Goal: Task Accomplishment & Management: Use online tool/utility

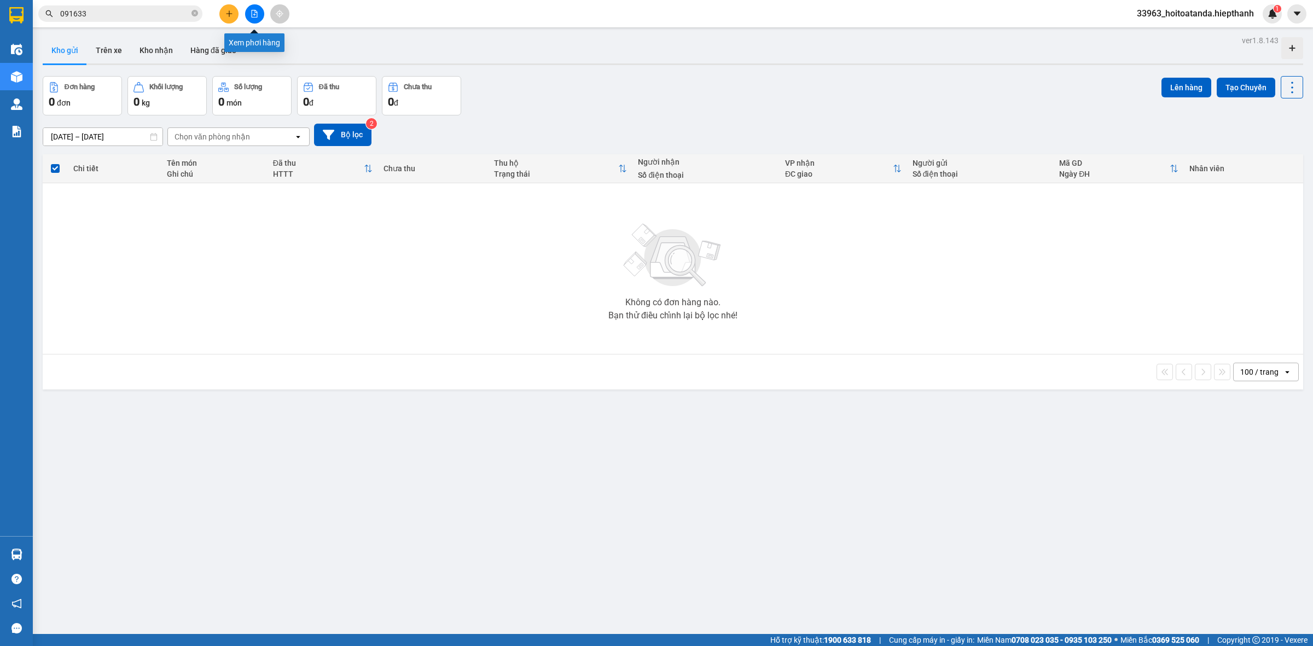
click at [250, 20] on button at bounding box center [254, 13] width 19 height 19
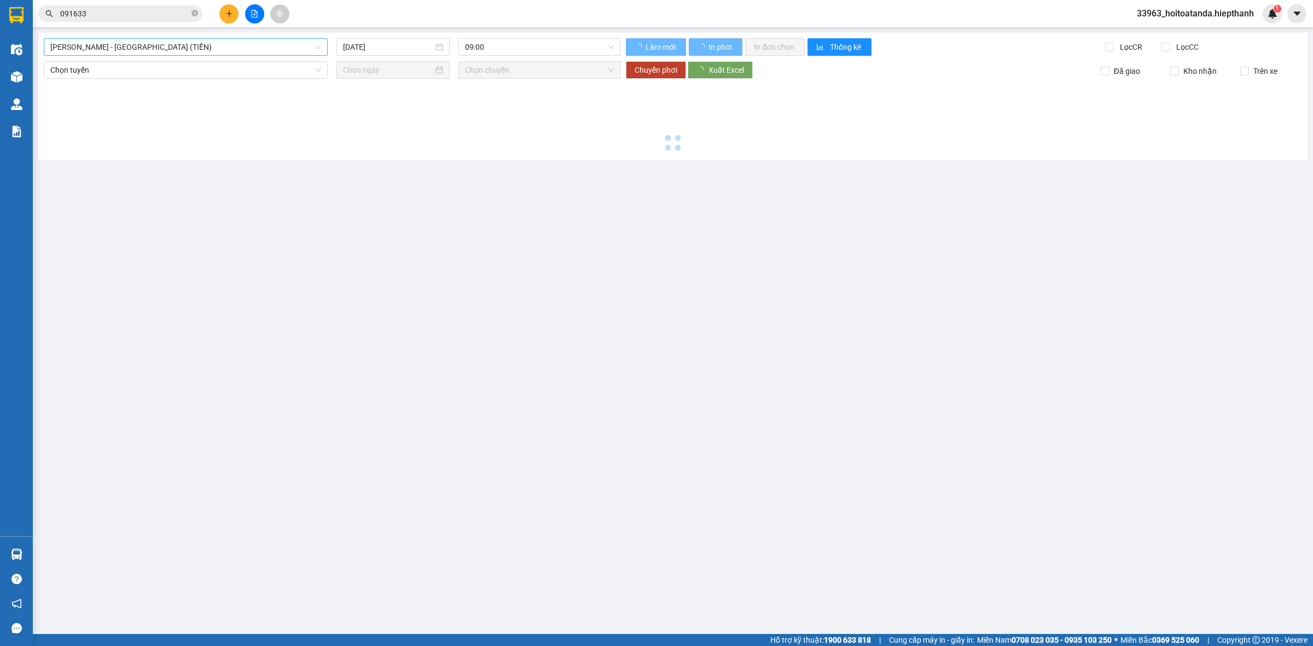
type input "[DATE]"
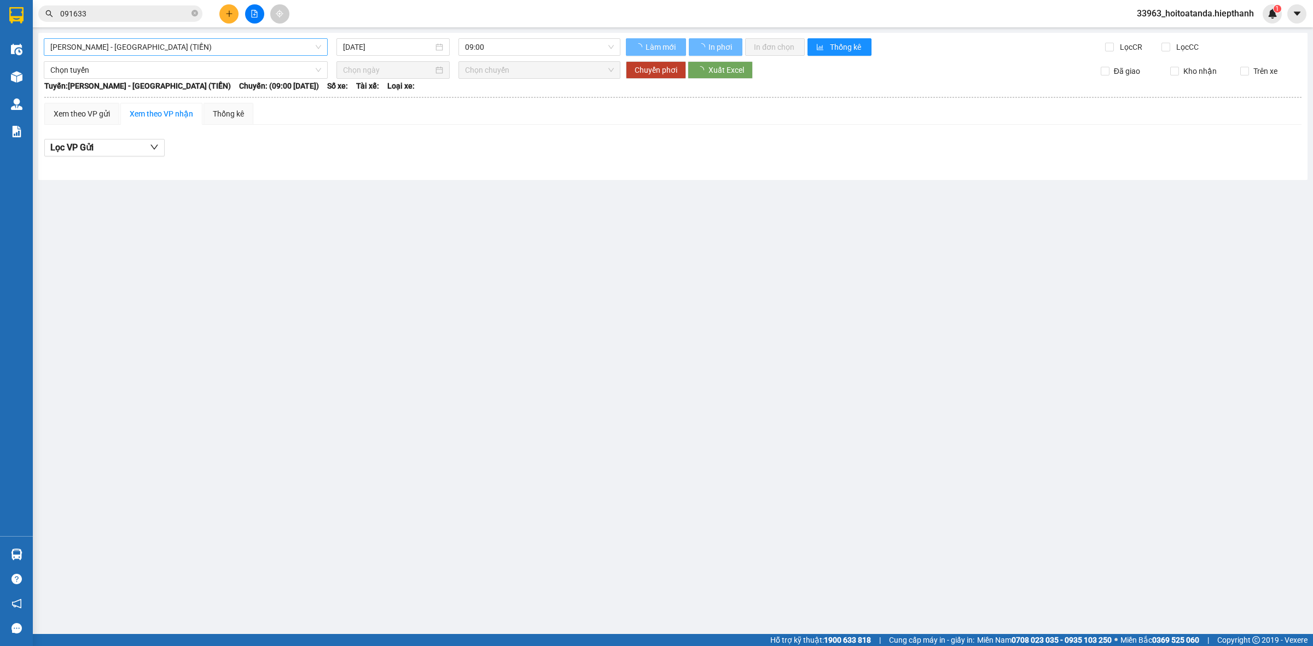
click at [187, 50] on span "[PERSON_NAME] - [GEOGRAPHIC_DATA] (TIỀN)" at bounding box center [185, 47] width 271 height 16
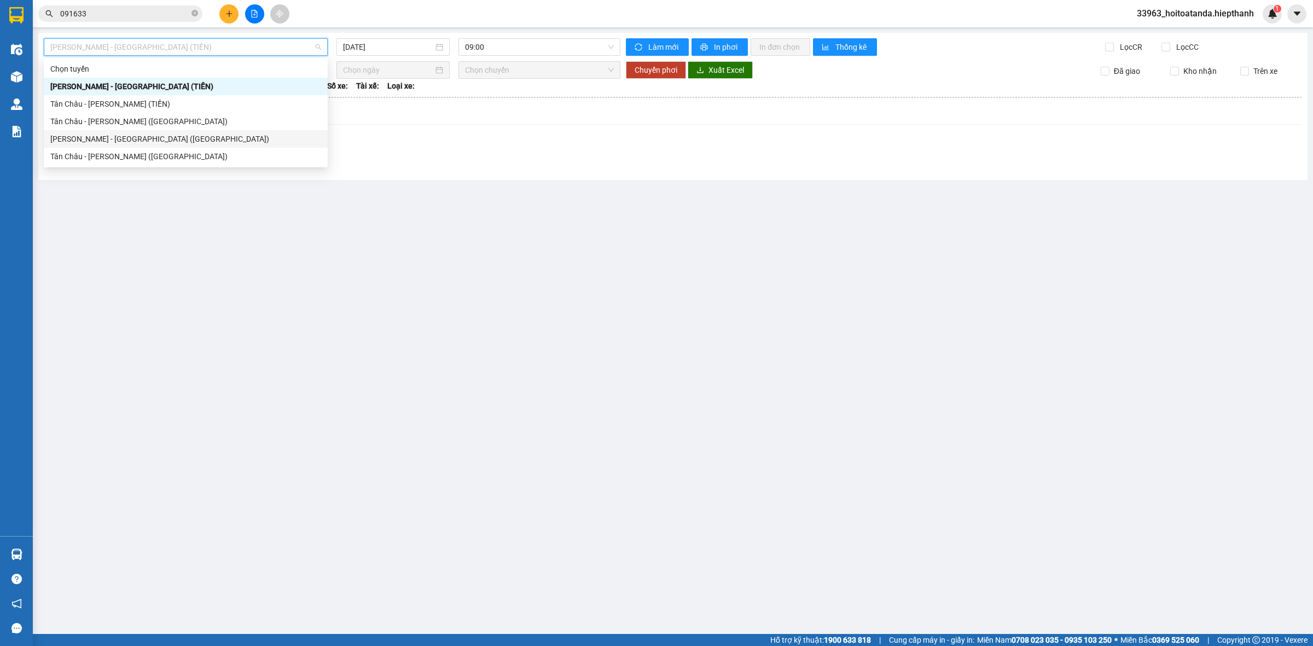
click at [129, 140] on div "[PERSON_NAME] - [GEOGRAPHIC_DATA] ([GEOGRAPHIC_DATA])" at bounding box center [185, 139] width 271 height 12
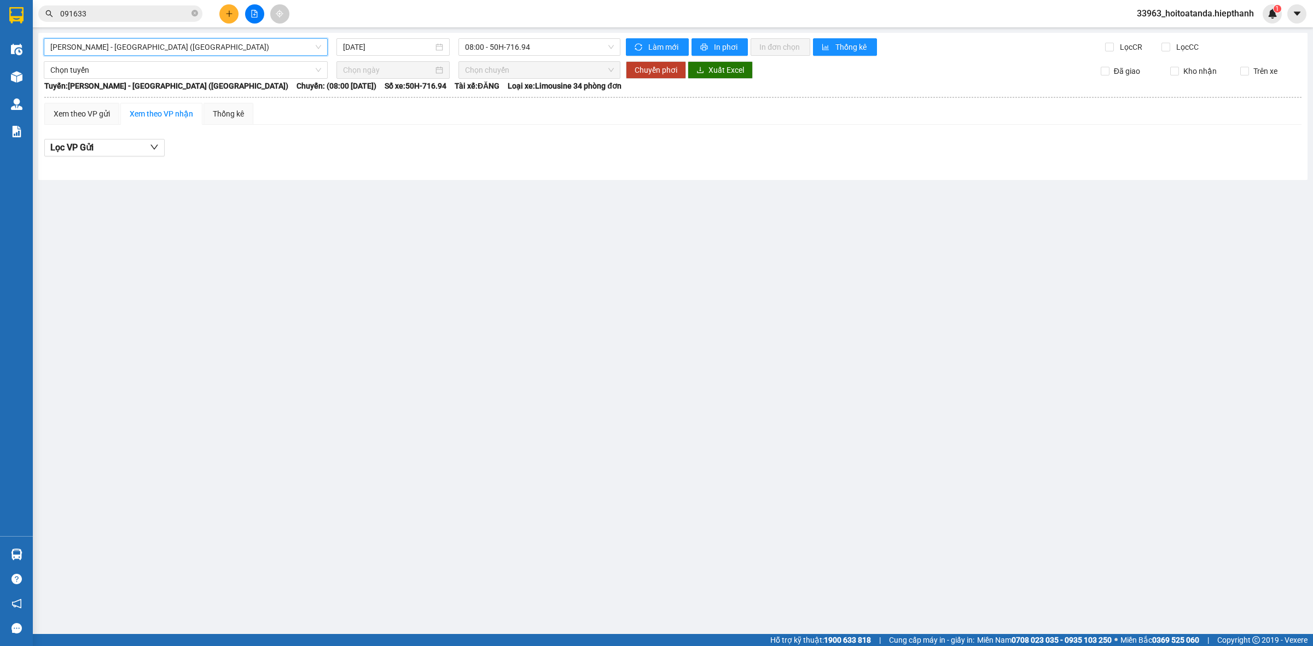
click at [406, 37] on div "[GEOGRAPHIC_DATA] - [GEOGRAPHIC_DATA] (Giường) [GEOGRAPHIC_DATA] - [GEOGRAPHIC_…" at bounding box center [672, 106] width 1269 height 147
click at [403, 47] on input "[DATE]" at bounding box center [388, 47] width 90 height 12
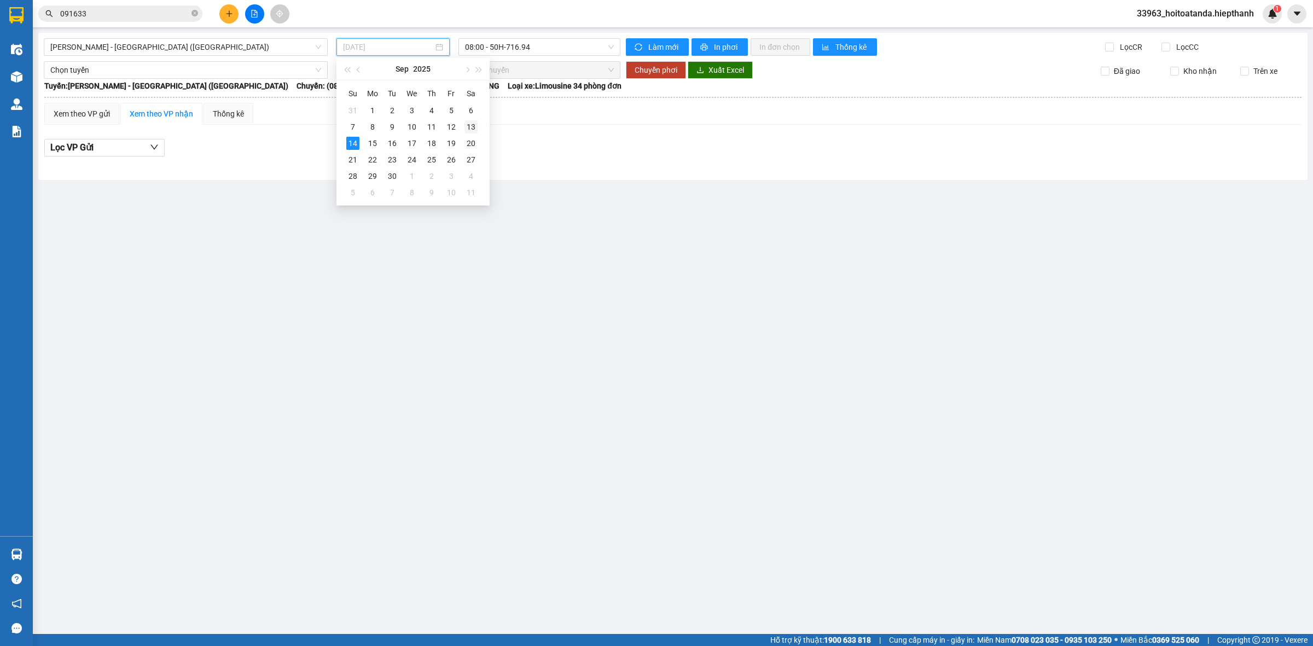
click at [471, 129] on div "13" at bounding box center [471, 126] width 13 height 13
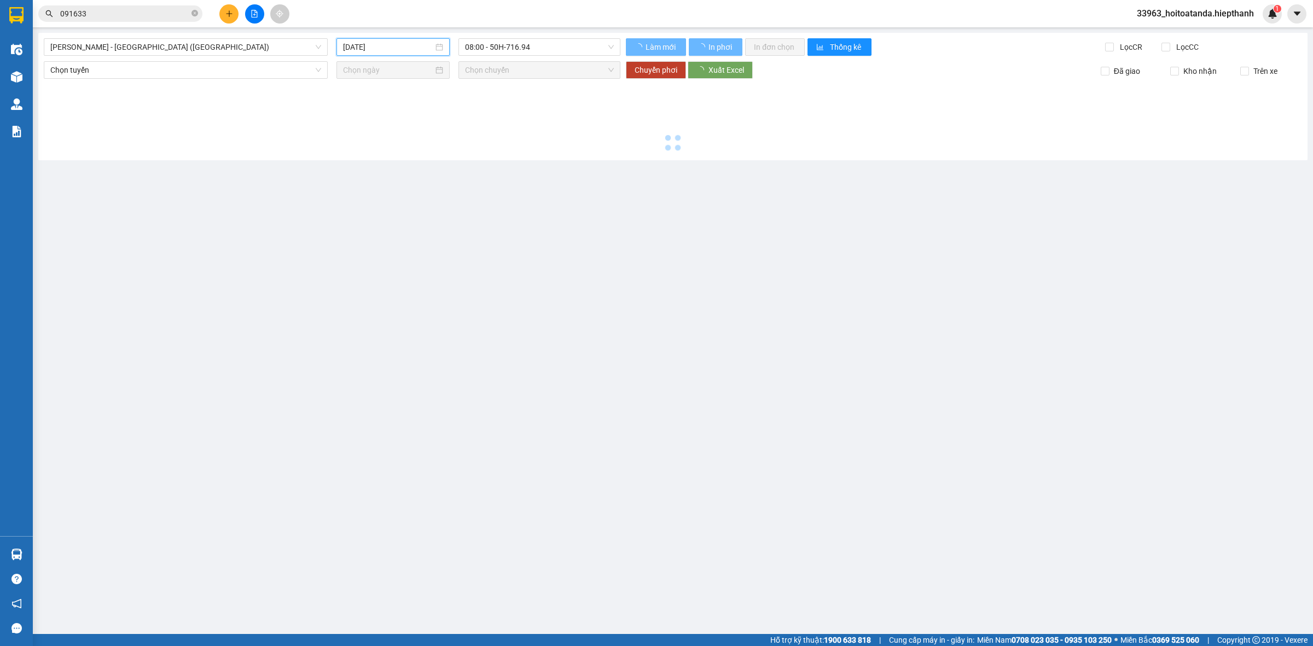
type input "[DATE]"
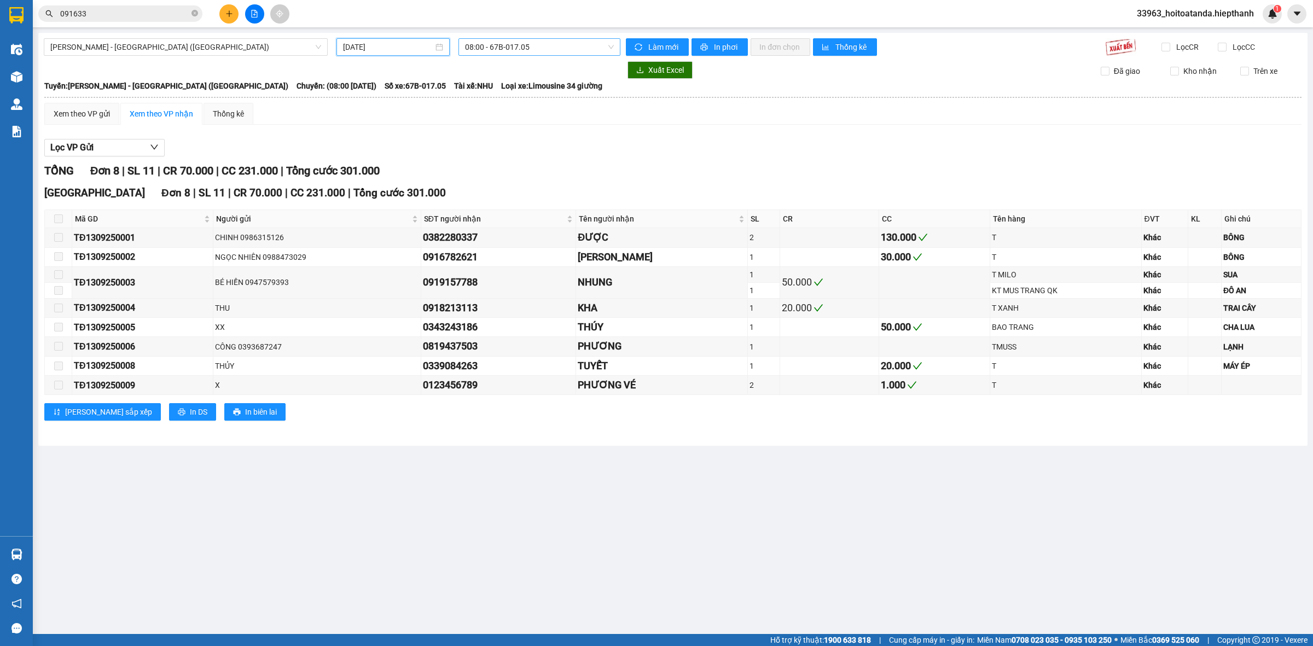
click at [521, 50] on span "08:00 - 67B-017.05" at bounding box center [539, 47] width 149 height 16
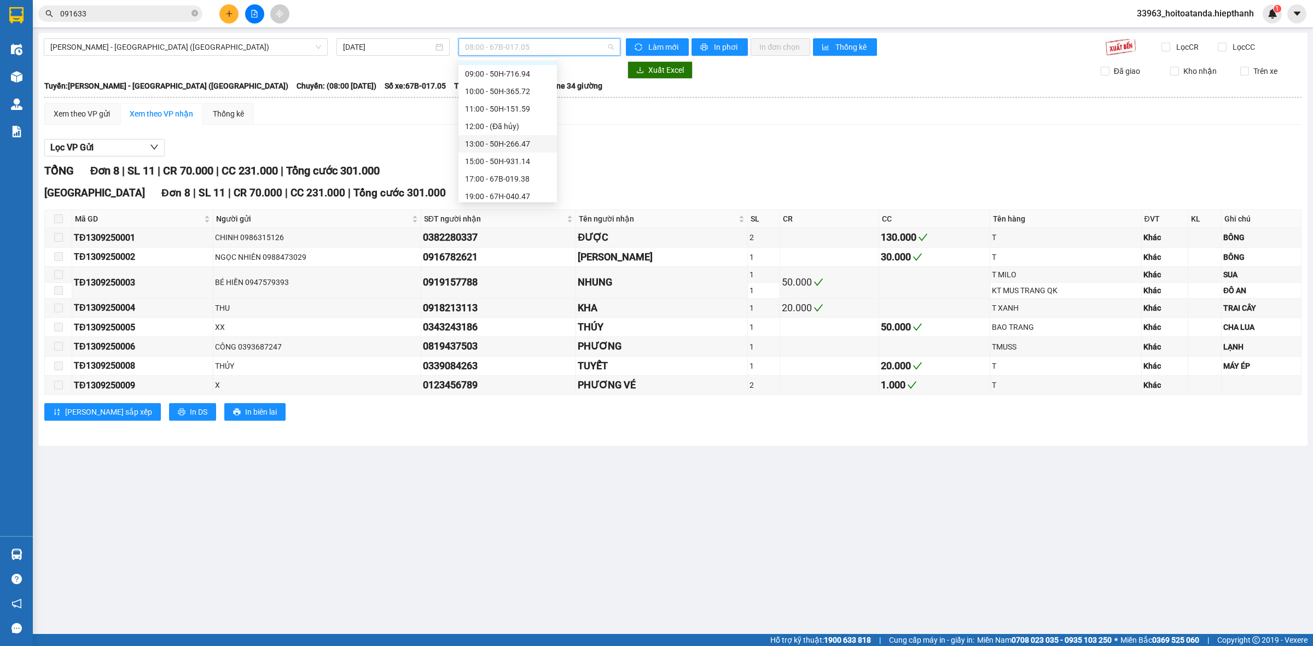
scroll to position [69, 0]
click at [494, 151] on div "19:00 - 67H-040.47" at bounding box center [507, 157] width 85 height 12
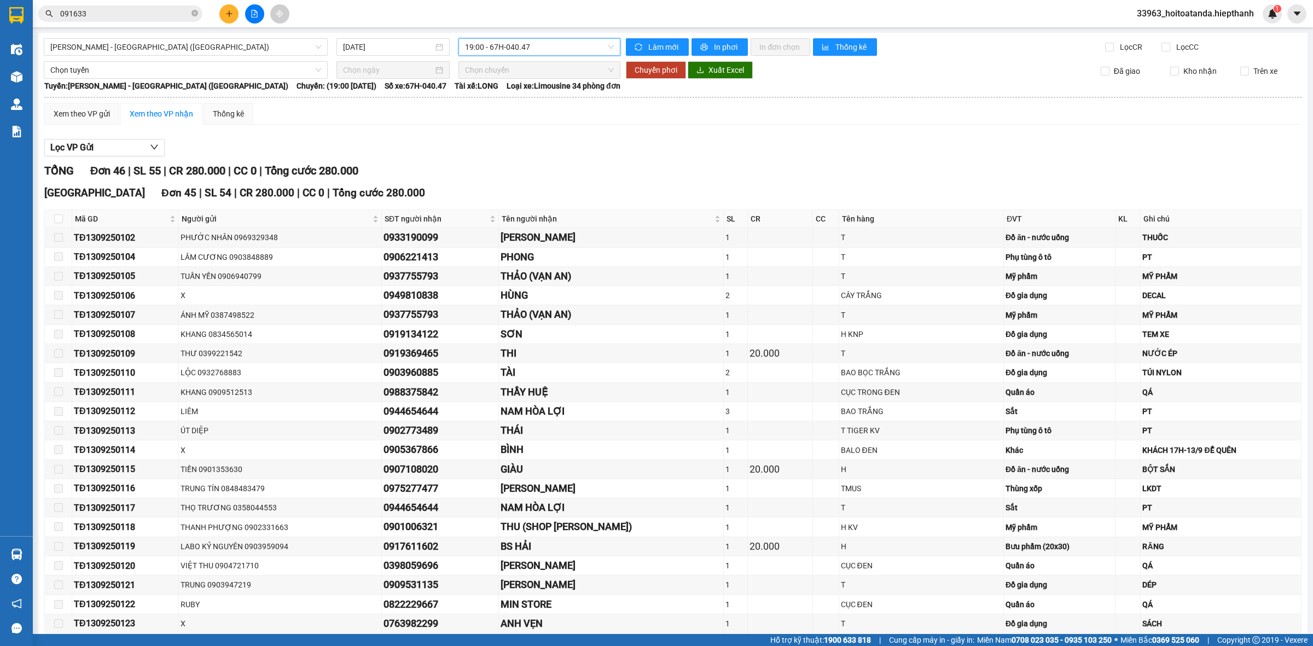
click at [528, 47] on span "19:00 - 67H-040.47" at bounding box center [539, 47] width 149 height 16
click at [502, 169] on div "21:00 - 50H-648.73" at bounding box center [504, 175] width 85 height 12
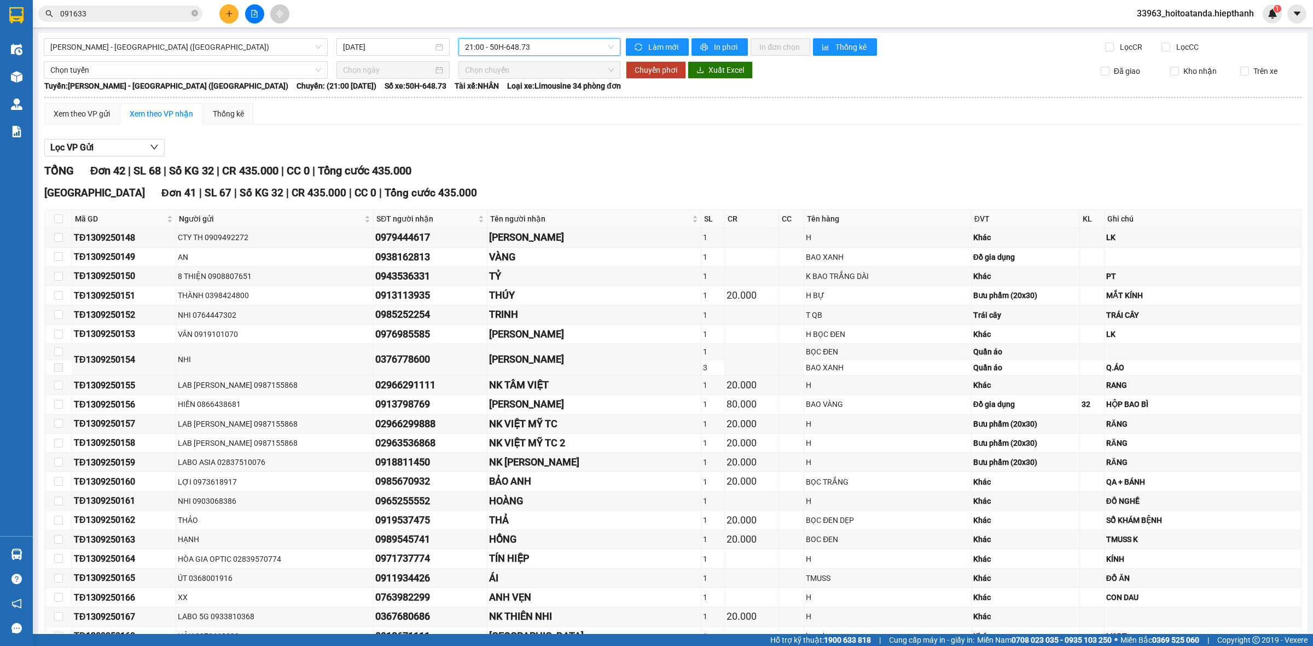
click at [500, 54] on span "21:00 - 50H-648.73" at bounding box center [539, 47] width 149 height 16
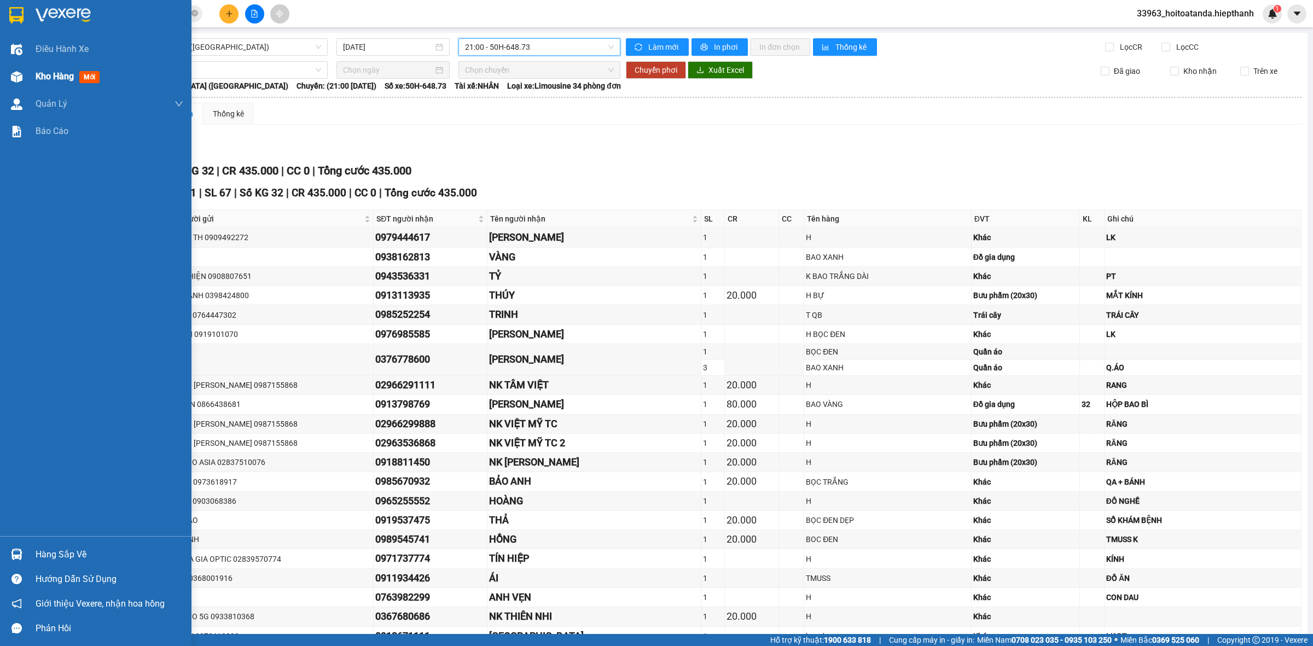
click at [25, 77] on div at bounding box center [16, 76] width 19 height 19
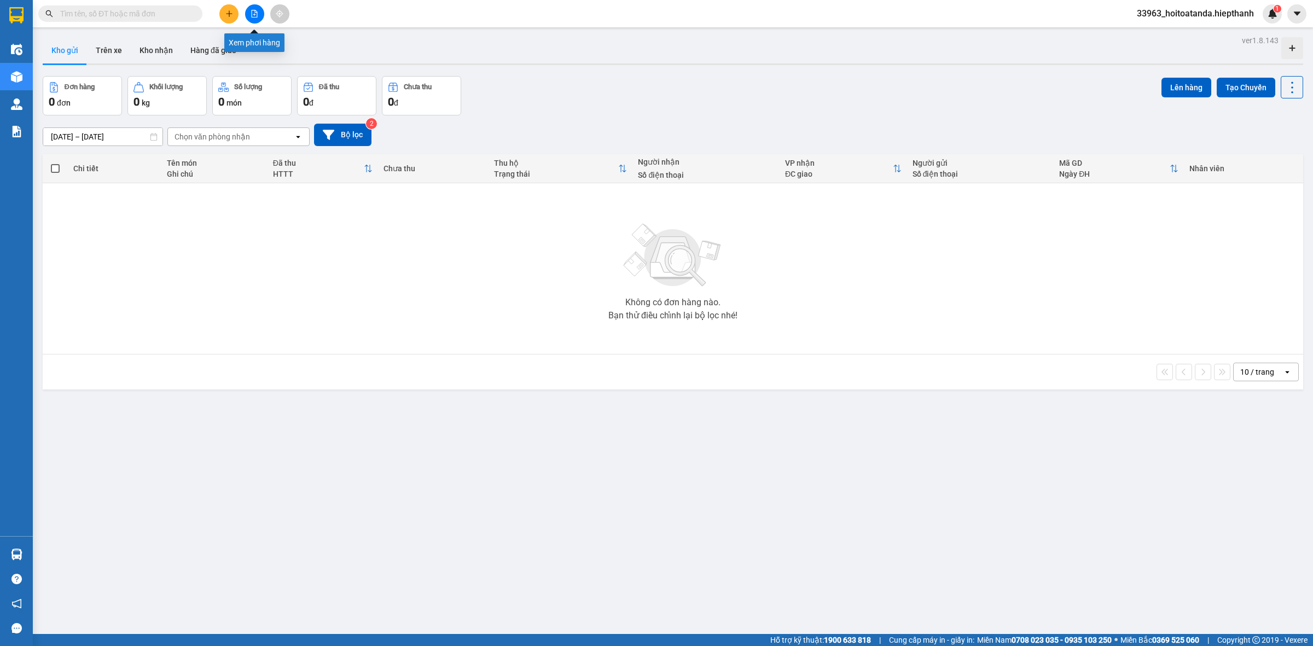
click at [254, 17] on icon "file-add" at bounding box center [255, 14] width 6 height 8
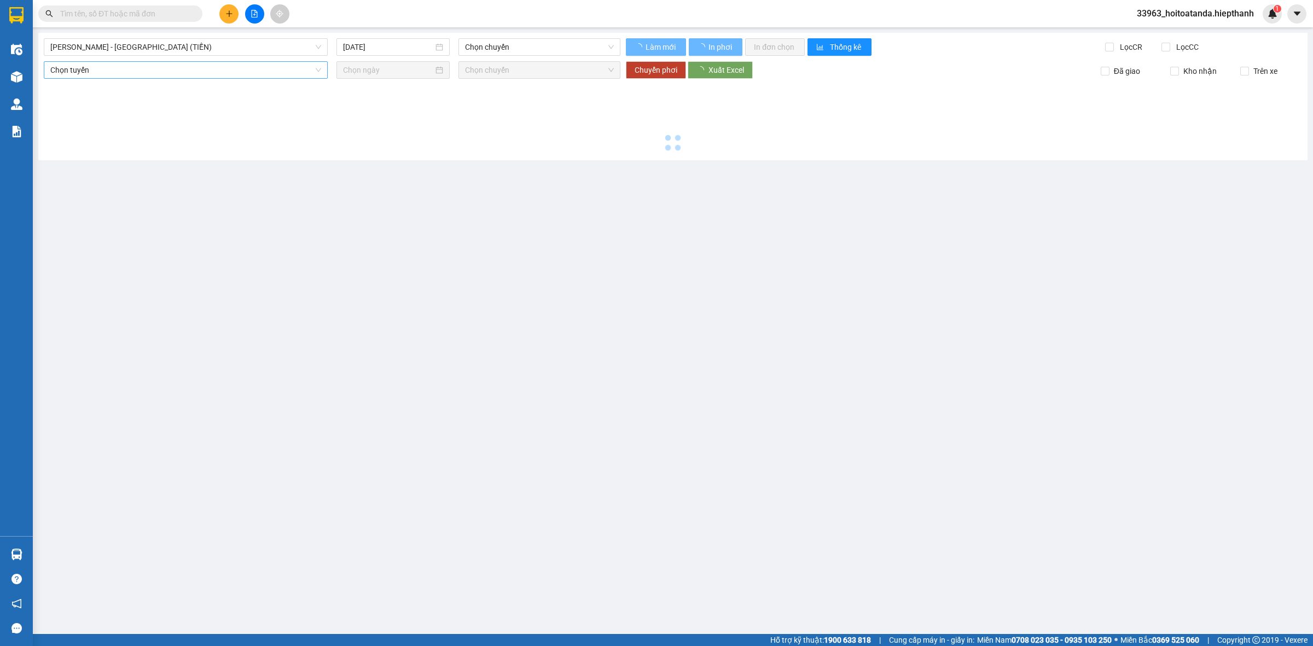
type input "[DATE]"
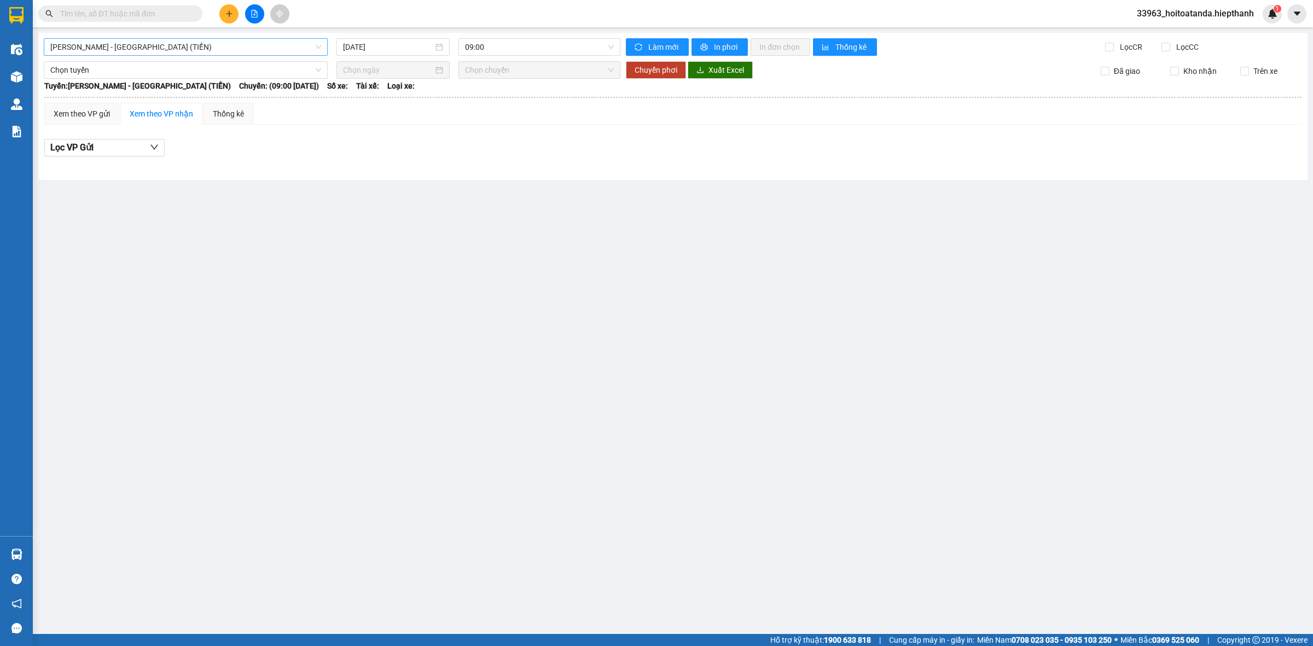
click at [207, 42] on span "[PERSON_NAME] - [GEOGRAPHIC_DATA] (TIỀN)" at bounding box center [185, 47] width 271 height 16
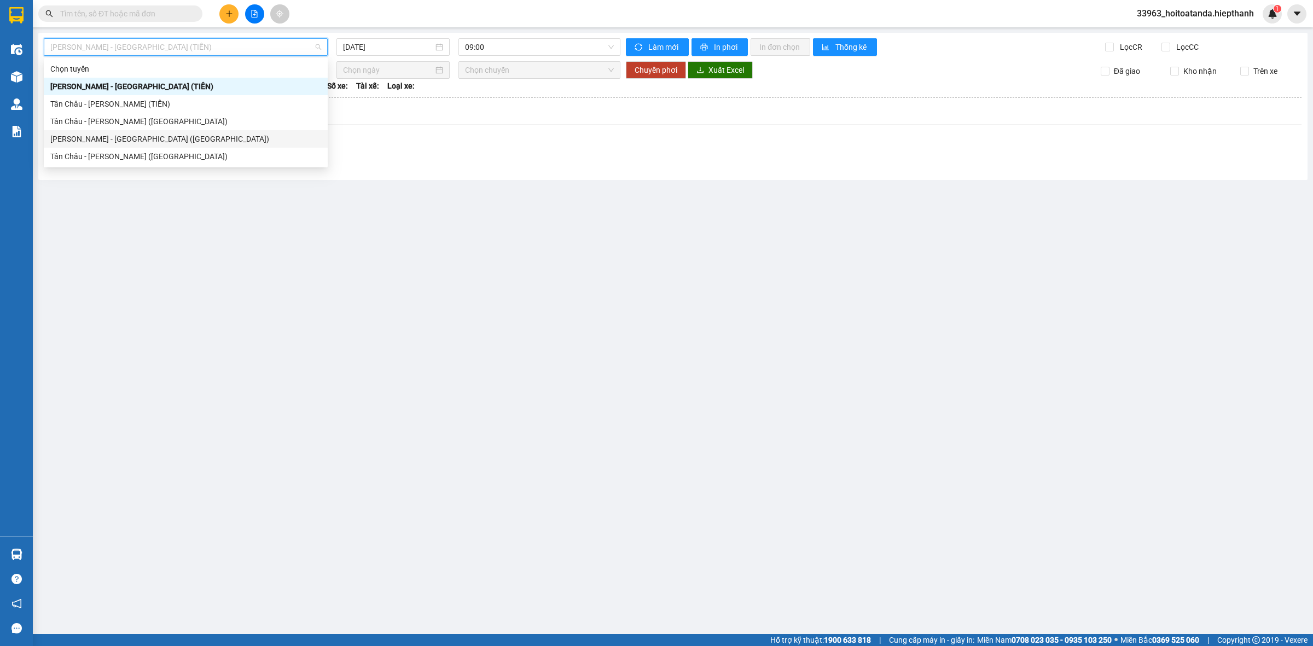
click at [179, 140] on div "[PERSON_NAME] - [GEOGRAPHIC_DATA] ([GEOGRAPHIC_DATA])" at bounding box center [185, 139] width 271 height 12
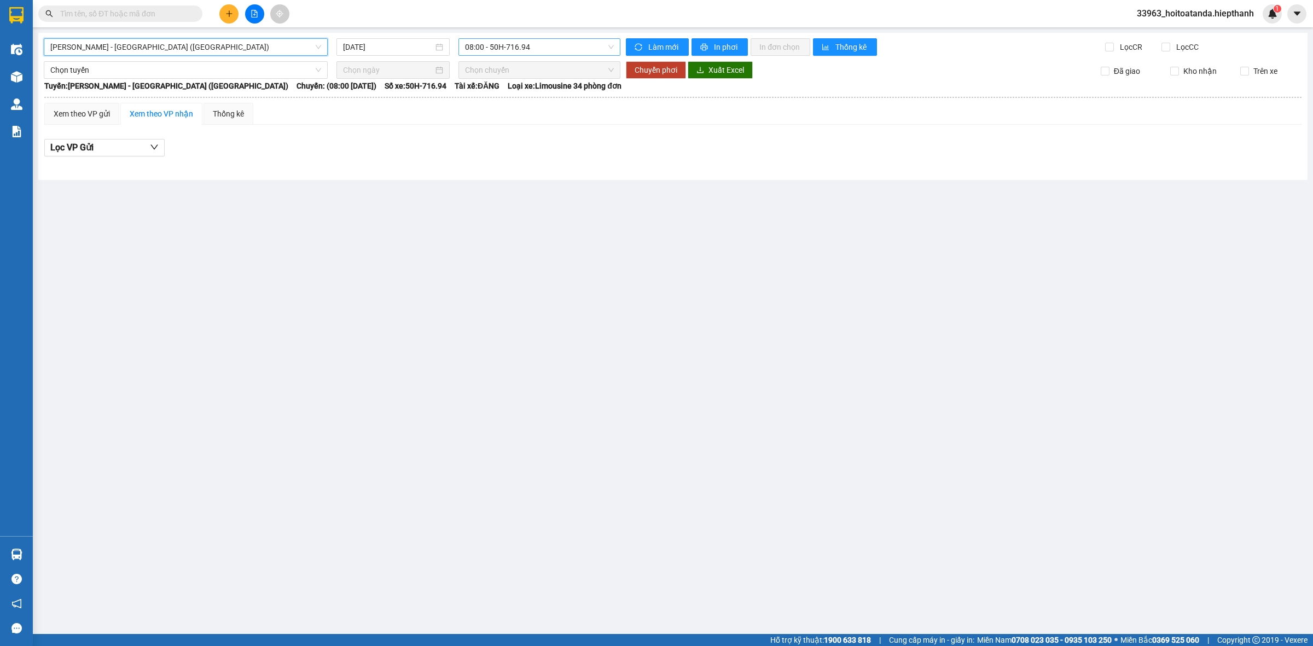
drag, startPoint x: 512, startPoint y: 55, endPoint x: 525, endPoint y: 53, distance: 13.9
click at [513, 55] on div "08:00 - 50H-716.94" at bounding box center [540, 47] width 162 height 18
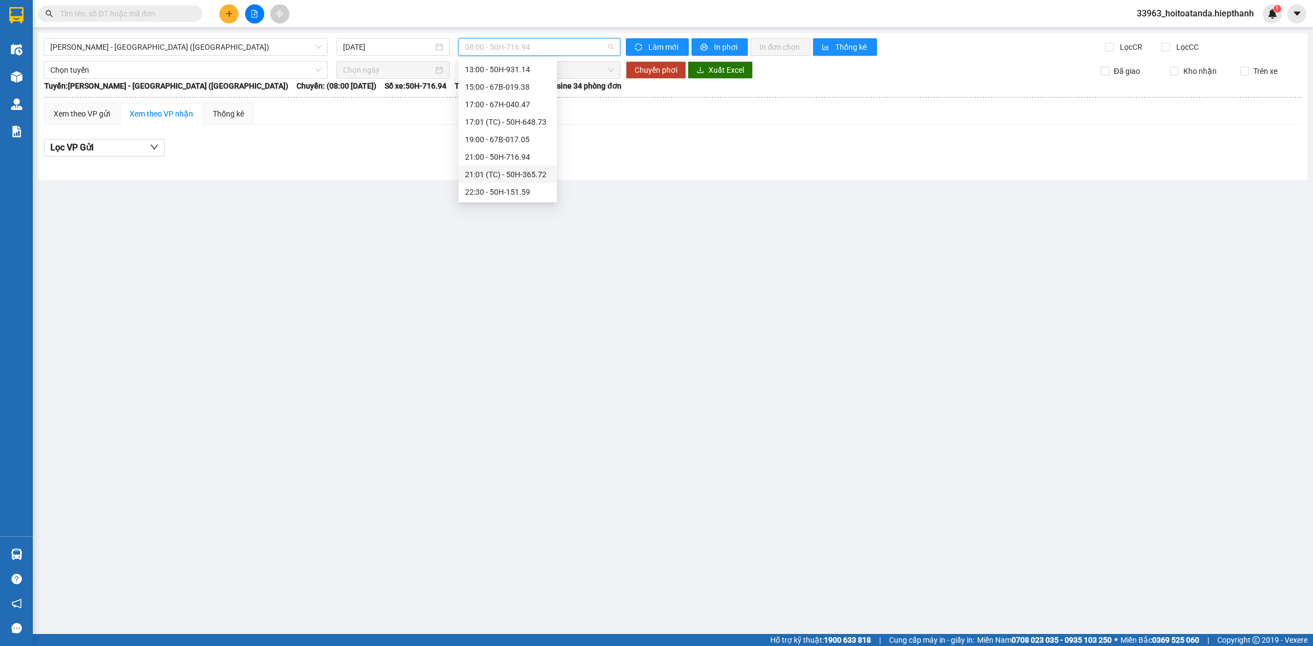
click at [509, 173] on div "21:01 (TC) - 50H-365.72" at bounding box center [507, 175] width 85 height 12
click at [521, 42] on span "21:01 (TC) - 50H-365.72" at bounding box center [539, 47] width 149 height 16
click at [495, 156] on div "21:00 - 50H-716.94" at bounding box center [507, 157] width 85 height 12
click at [403, 50] on input "[DATE]" at bounding box center [388, 47] width 90 height 12
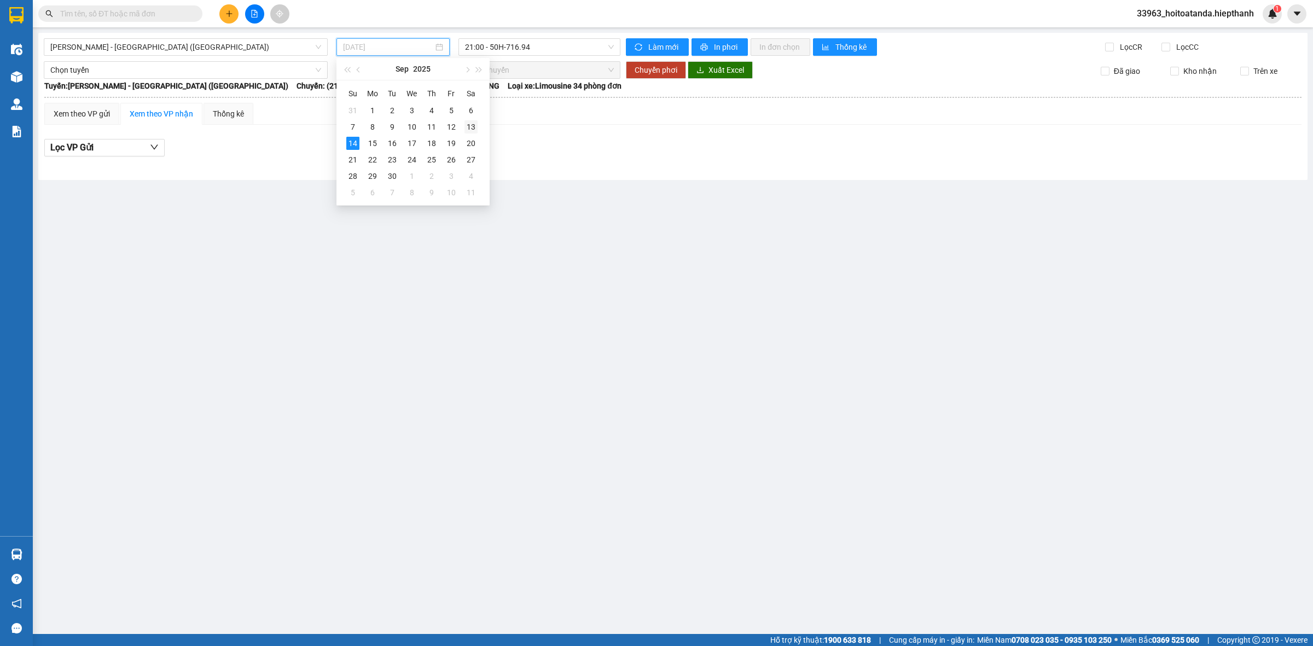
click at [468, 126] on div "13" at bounding box center [471, 126] width 13 height 13
type input "[DATE]"
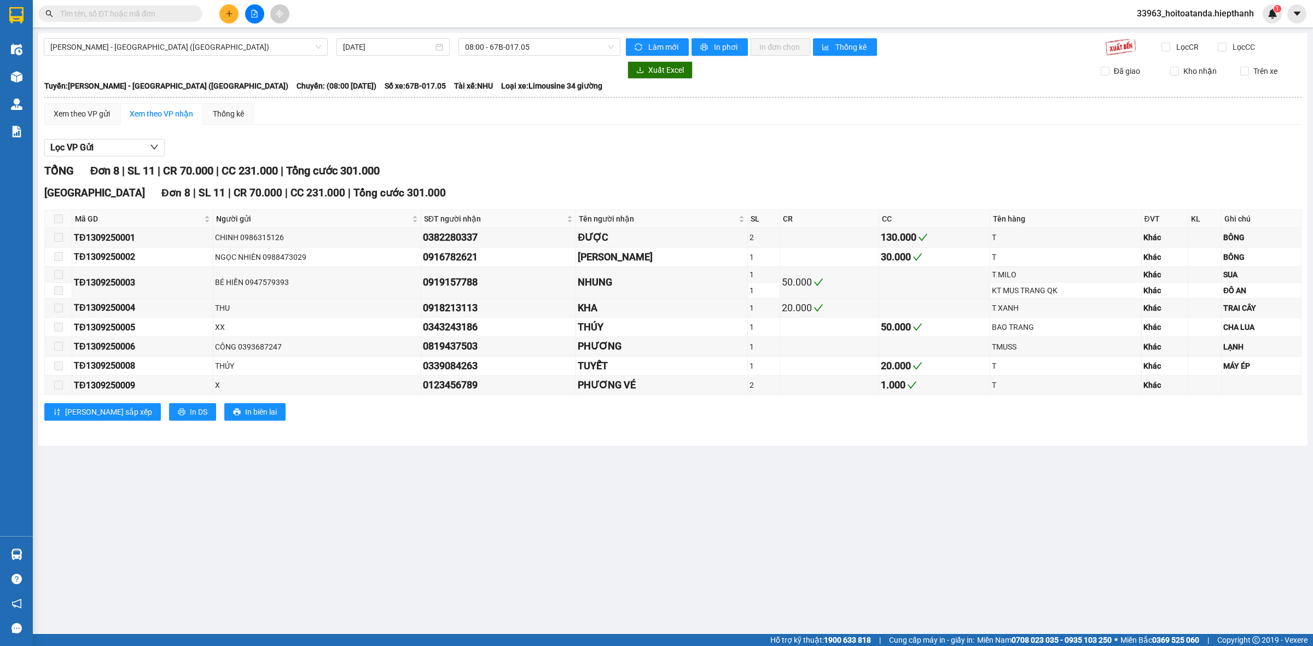
click at [509, 37] on div "[GEOGRAPHIC_DATA] - [GEOGRAPHIC_DATA] (Giường) [DATE] 08:00 - 67B-017.05 Làm mớ…" at bounding box center [672, 239] width 1269 height 413
click at [513, 44] on span "08:00 - 67B-017.05" at bounding box center [539, 47] width 149 height 16
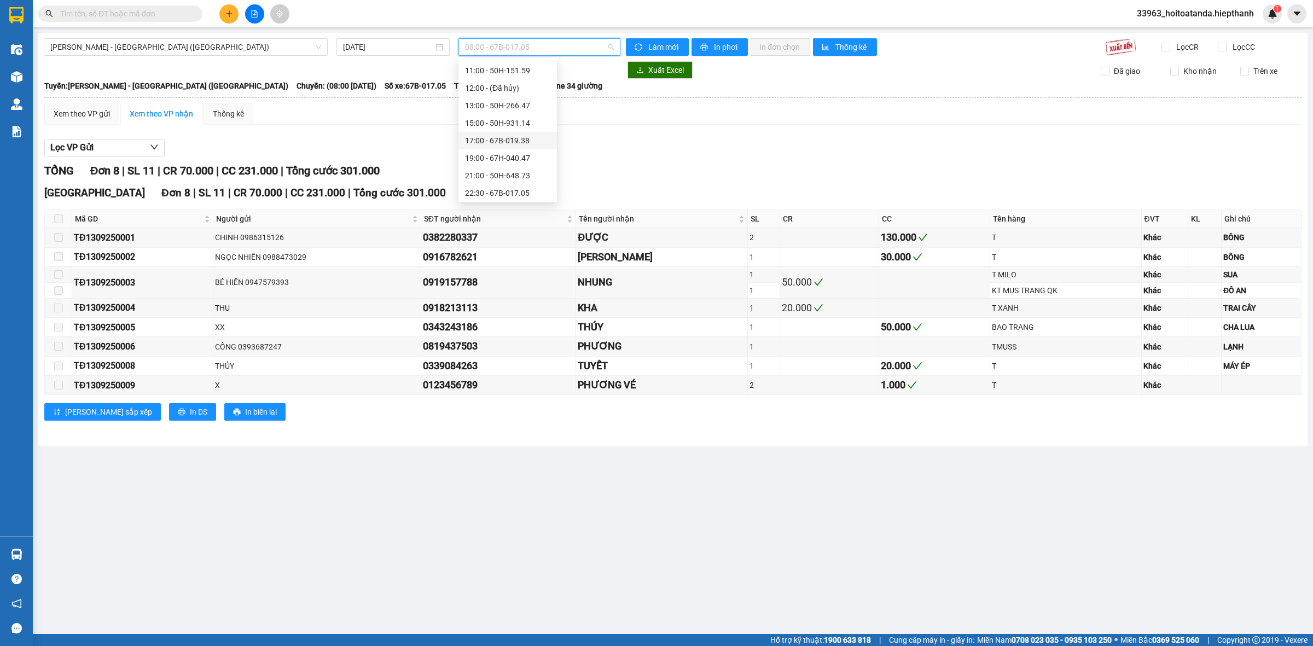
scroll to position [69, 0]
click at [507, 190] on div "22:30 - 67B-017.05" at bounding box center [507, 192] width 85 height 12
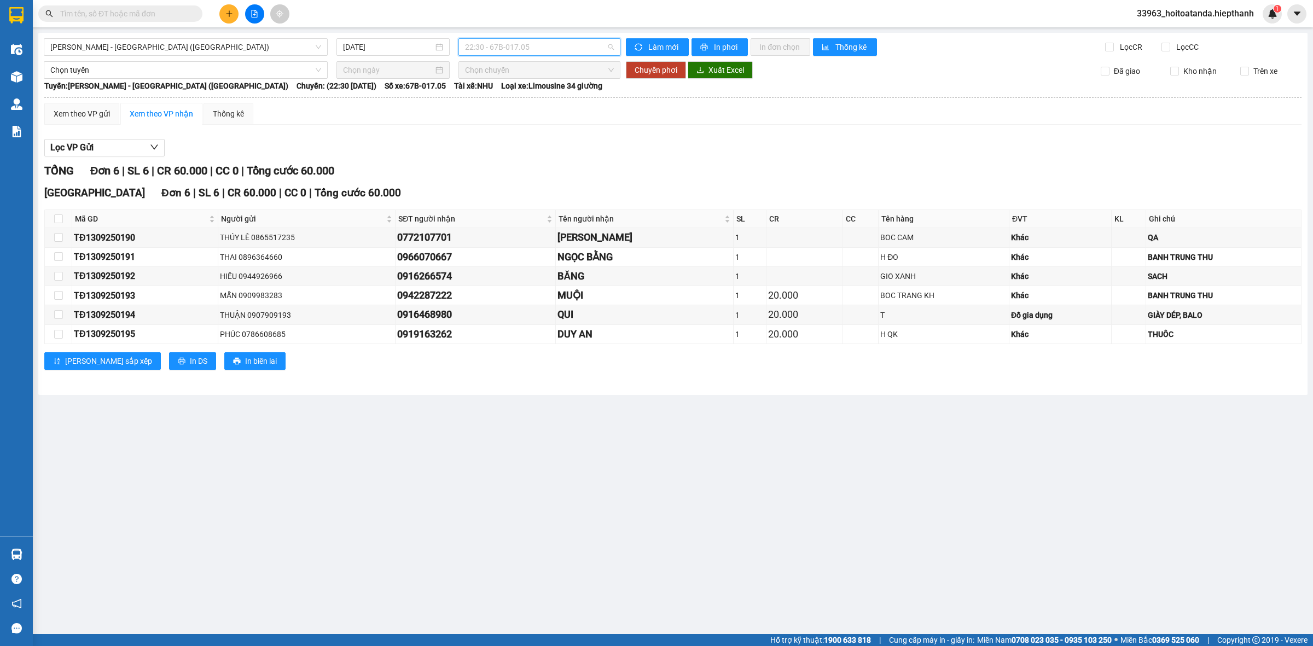
click at [548, 38] on div "22:30 - 67B-017.05" at bounding box center [540, 47] width 162 height 18
click at [496, 170] on div "21:00 - 50H-648.73" at bounding box center [507, 175] width 85 height 12
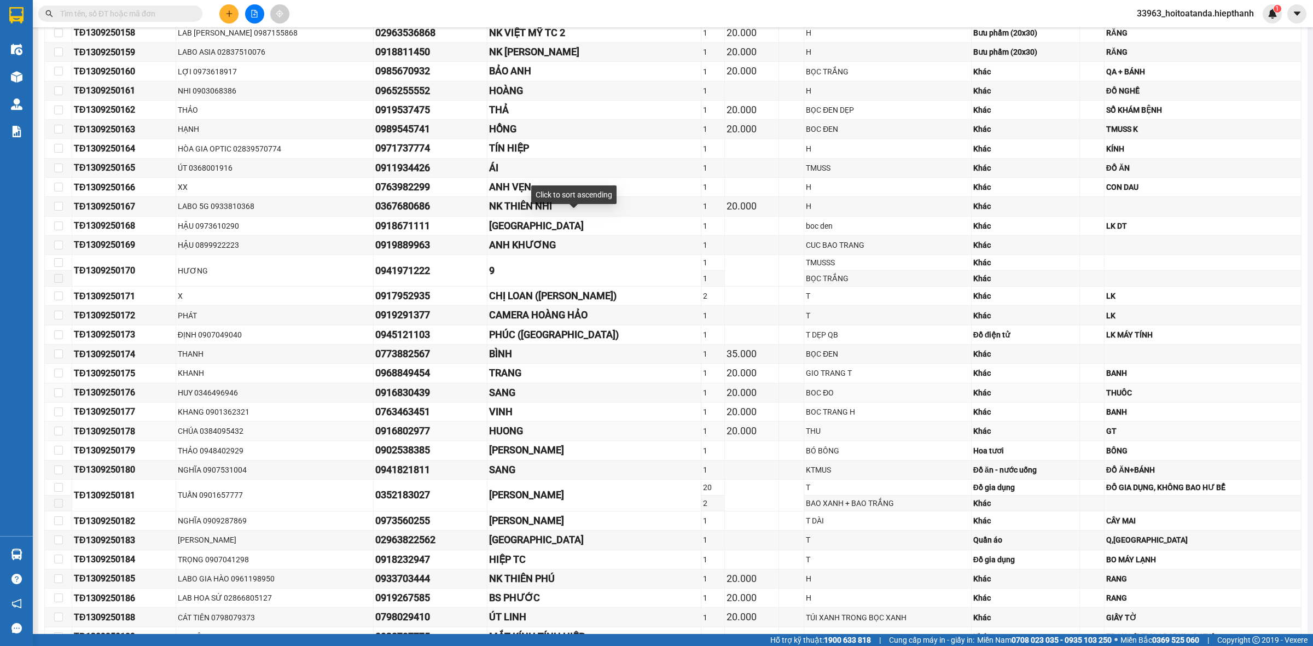
scroll to position [588, 0]
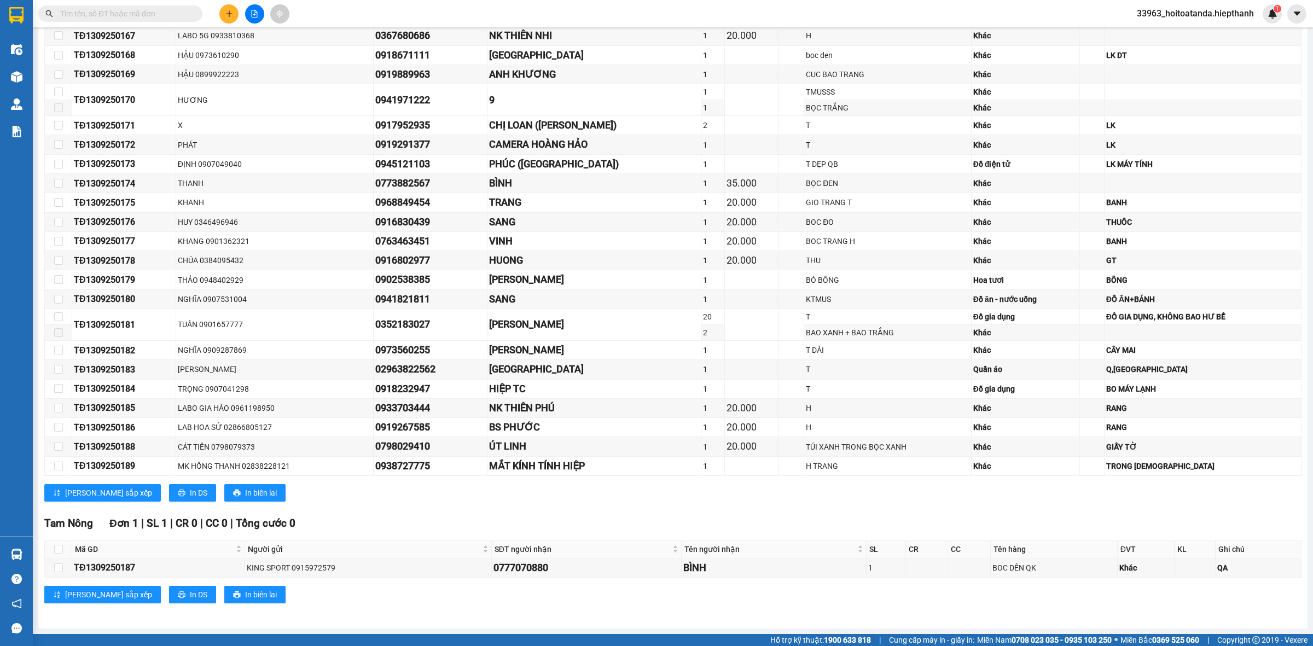
click at [573, 501] on div "[GEOGRAPHIC_DATA] 41 | SL 67 | Số KG 32 | CR 435.000 | CC 0 | Tổng cước 435.000…" at bounding box center [672, 57] width 1257 height 906
